Goal: Find specific page/section: Find specific page/section

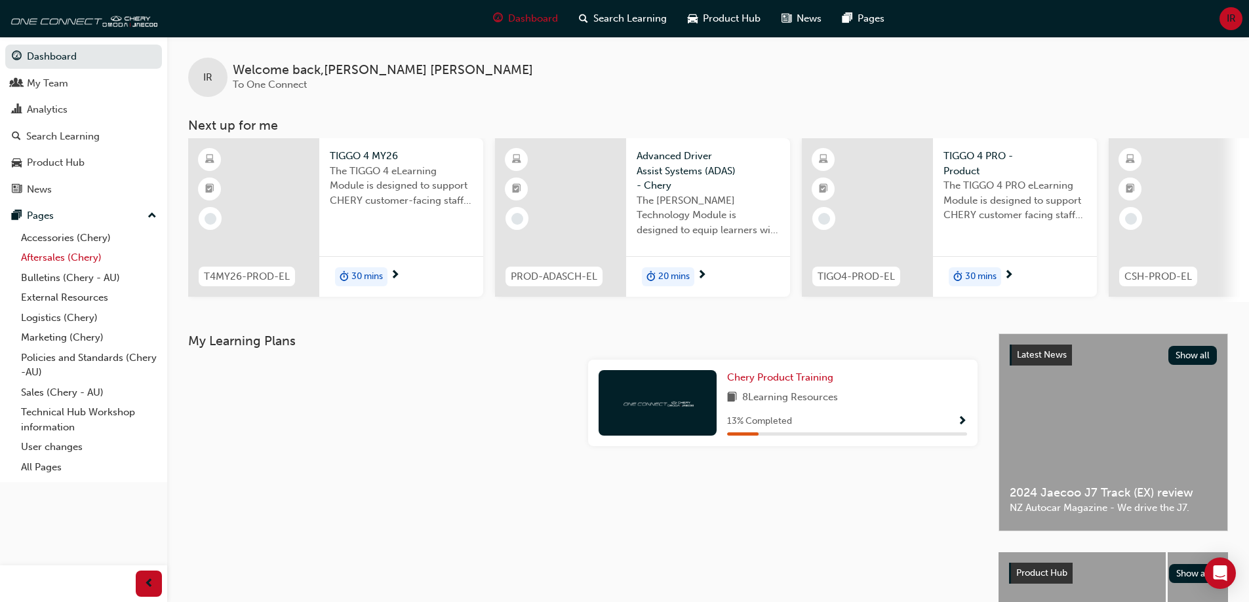
click at [73, 256] on link "Aftersales (Chery)" at bounding box center [89, 258] width 146 height 20
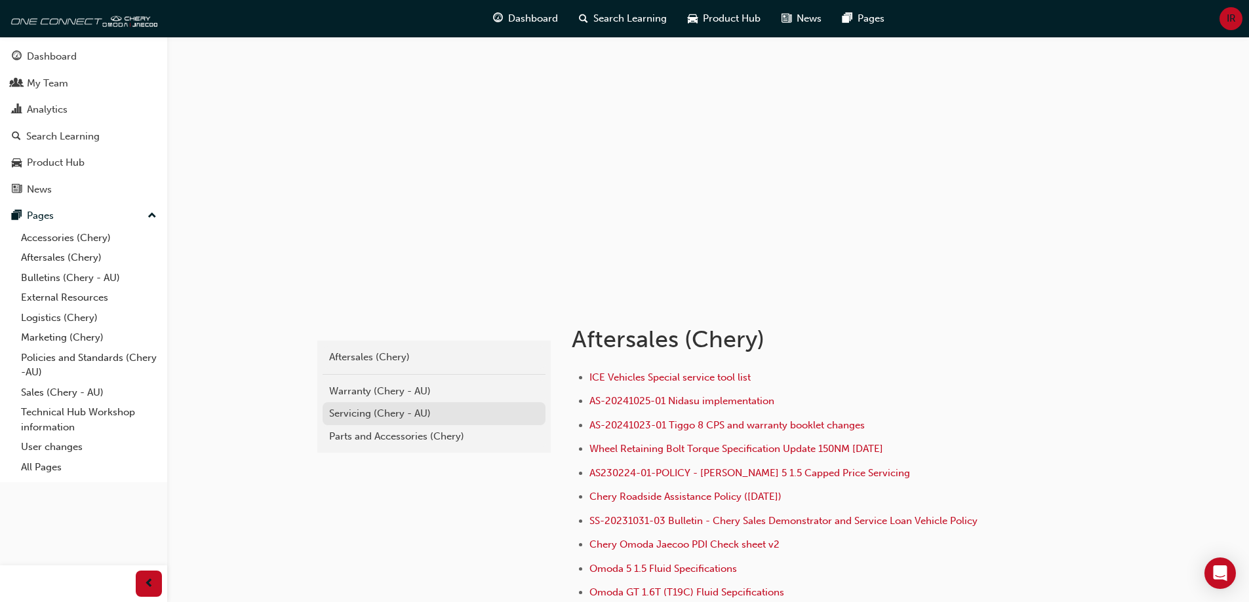
click at [370, 408] on div "Servicing (Chery - AU)" at bounding box center [434, 413] width 210 height 15
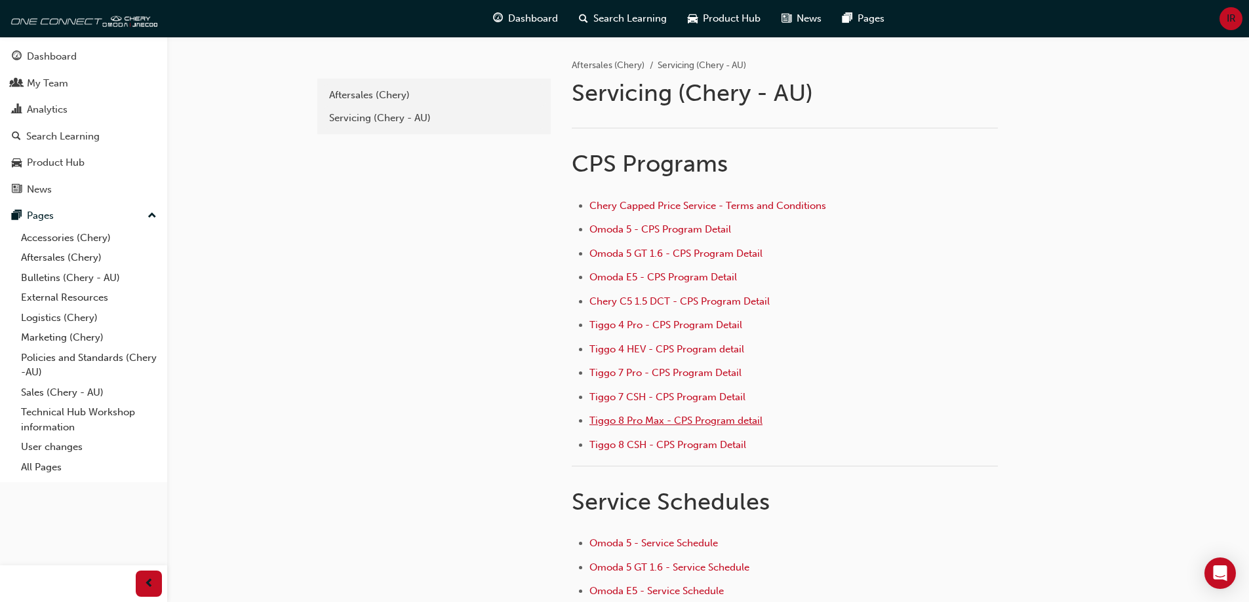
click at [642, 424] on span "Tiggo 8 Pro Max - CPS Program detail" at bounding box center [675, 421] width 173 height 12
